Goal: Information Seeking & Learning: Find specific page/section

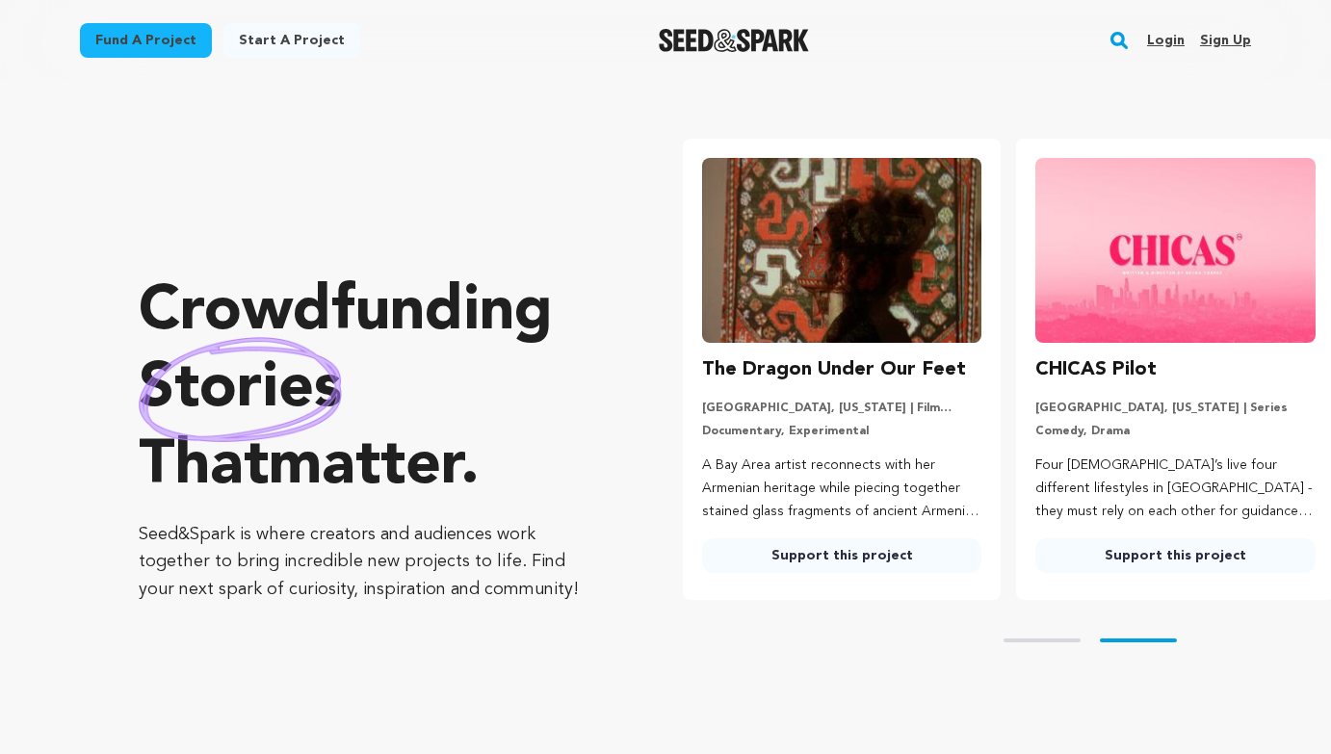
scroll to position [0, 349]
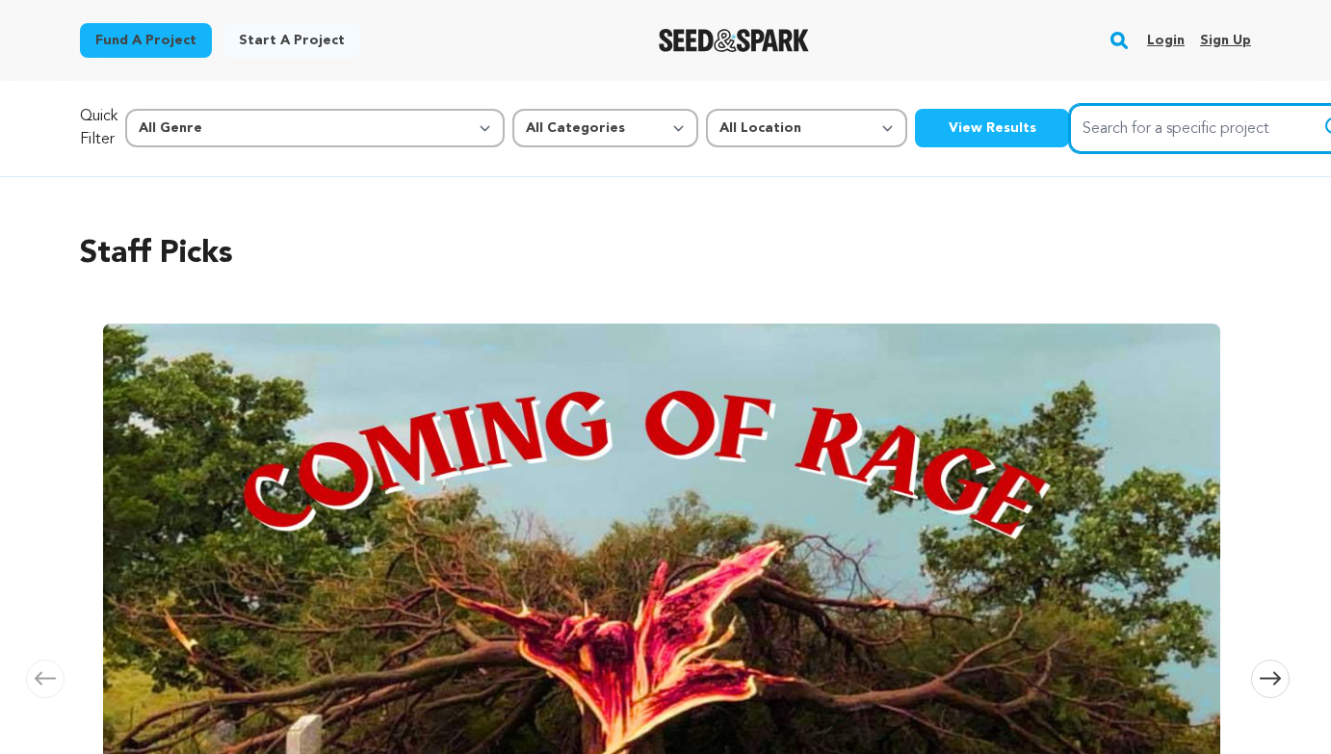
click at [1072, 130] on input "Search for a specific project" at bounding box center [1213, 128] width 289 height 49
type input "dance studio"
click at [1324, 116] on button "Search" at bounding box center [1335, 127] width 23 height 23
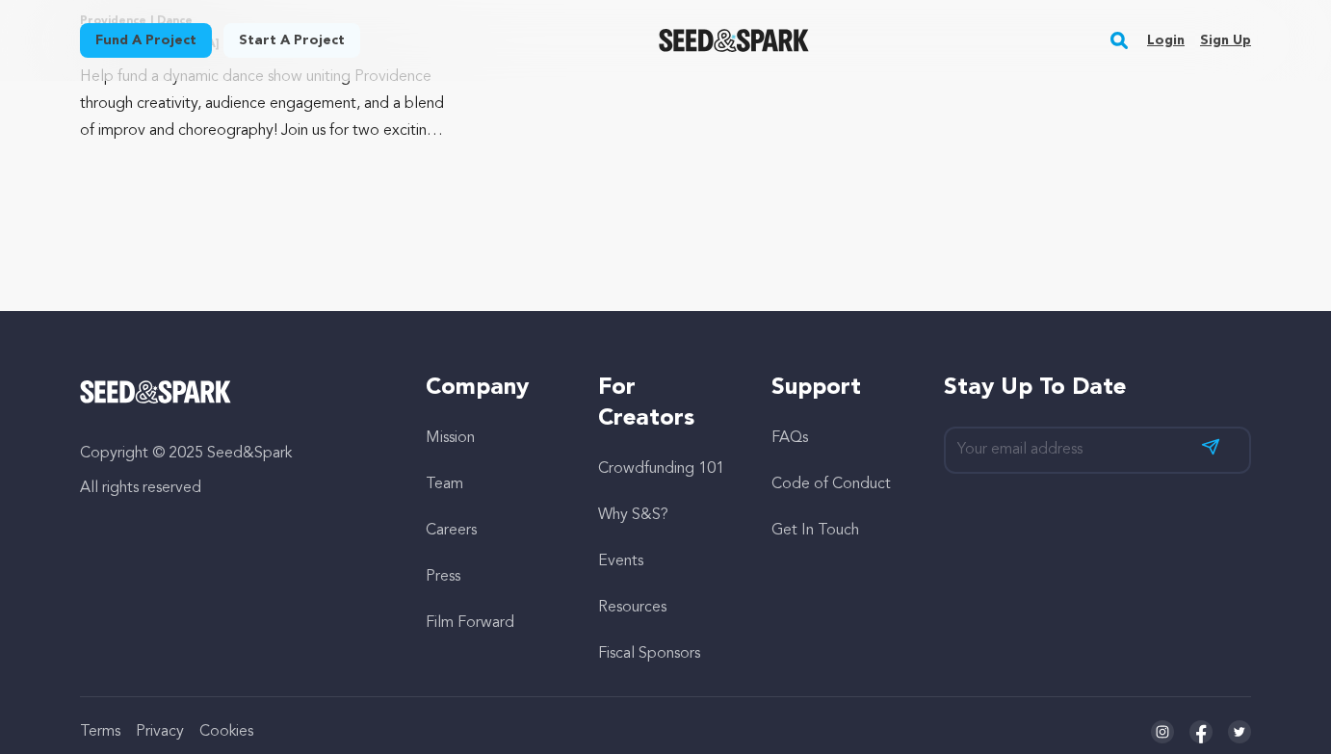
scroll to position [1624, 0]
